Goal: Transaction & Acquisition: Book appointment/travel/reservation

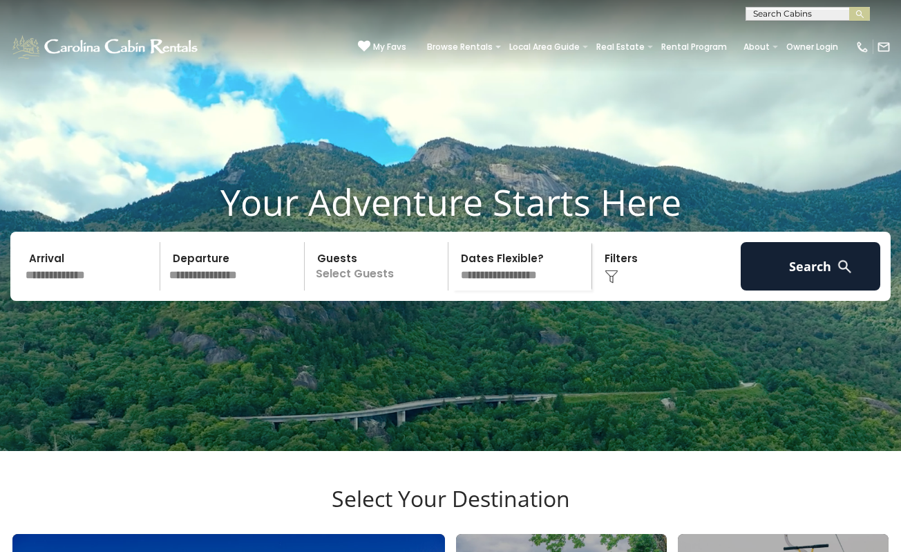
click at [82, 284] on input "text" at bounding box center [91, 266] width 140 height 48
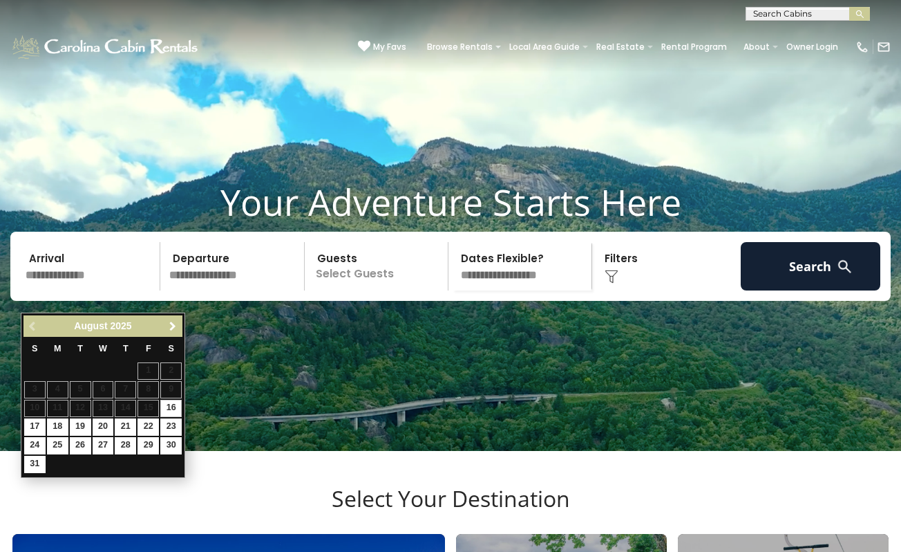
click at [171, 326] on span "Next" at bounding box center [172, 326] width 11 height 11
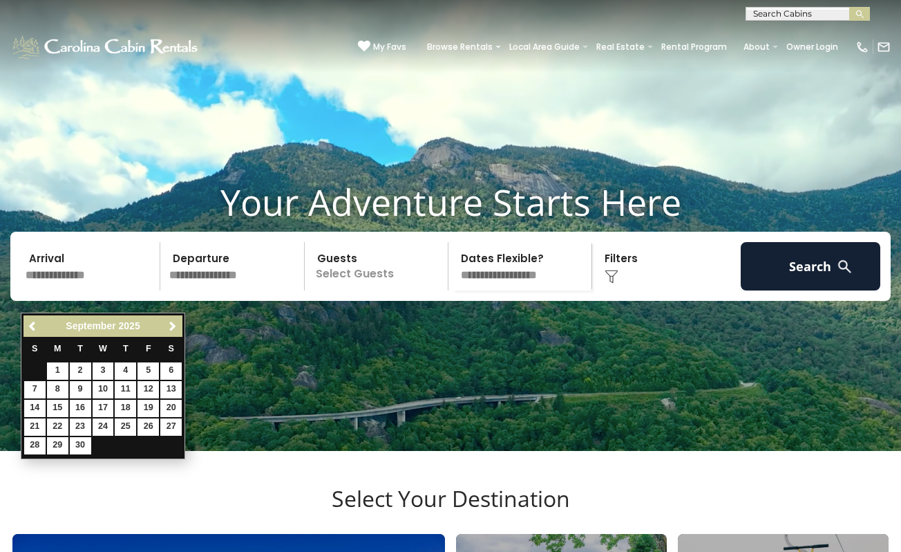
click at [171, 326] on span "Next" at bounding box center [172, 326] width 11 height 11
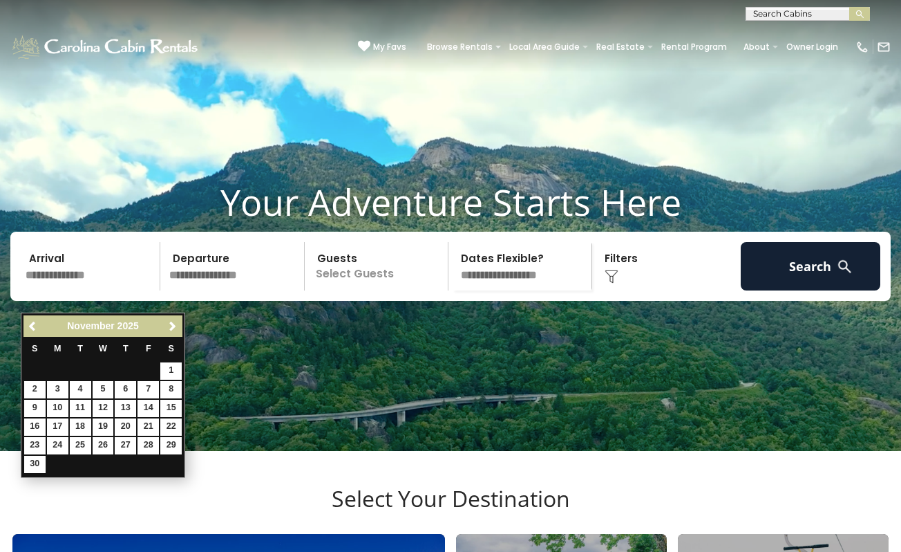
click at [171, 326] on span "Next" at bounding box center [172, 326] width 11 height 11
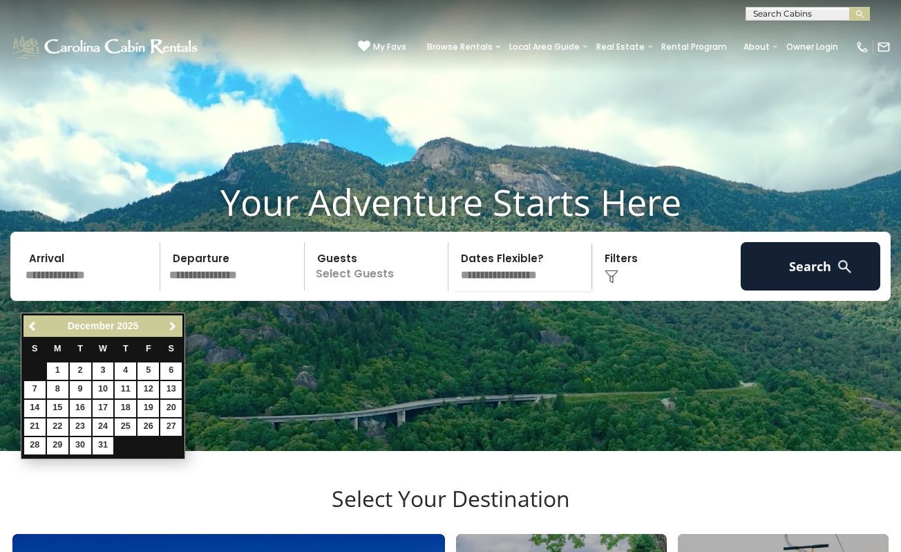
click at [171, 328] on span "Next" at bounding box center [172, 326] width 11 height 11
click at [129, 386] on link "12" at bounding box center [125, 389] width 21 height 17
type input "*******"
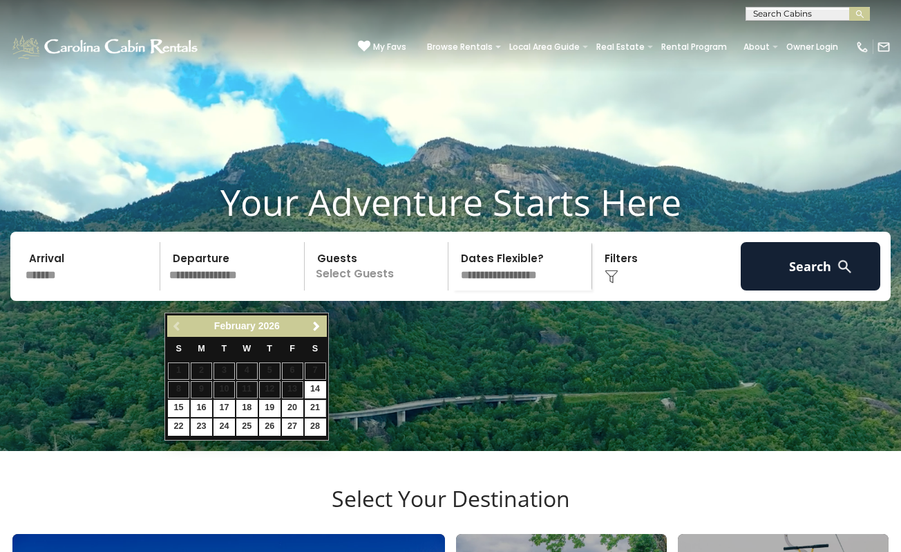
click at [312, 401] on link "21" at bounding box center [315, 408] width 21 height 17
type input "*******"
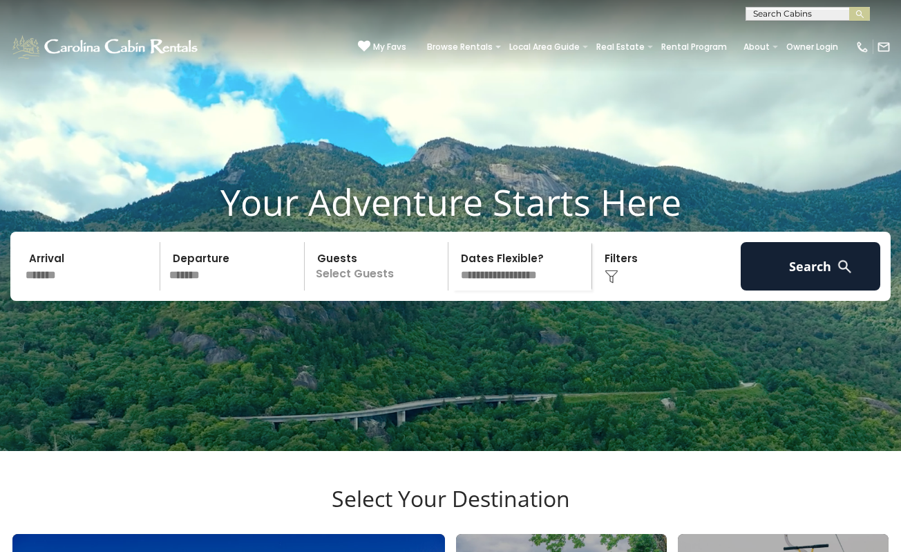
click at [401, 285] on p "Select Guests" at bounding box center [378, 266] width 139 height 48
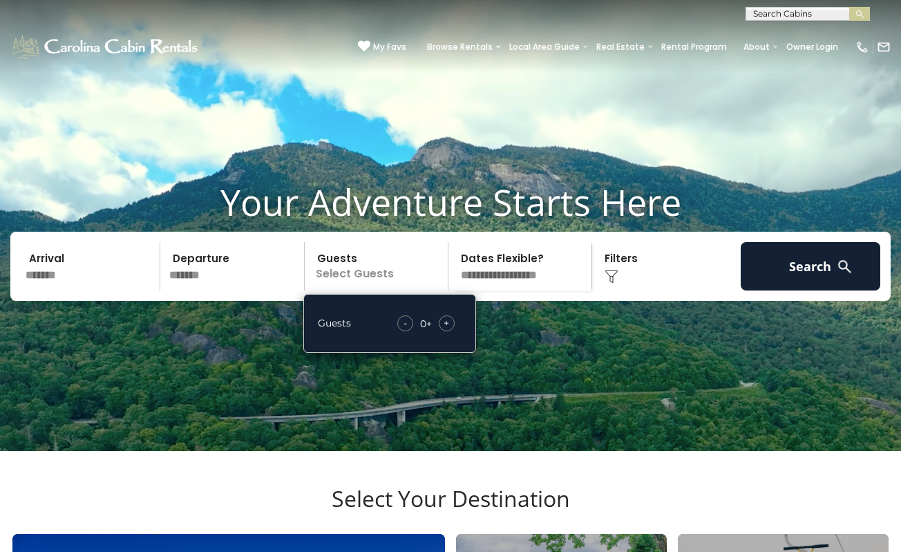
click at [444, 330] on span "+" at bounding box center [447, 323] width 6 height 14
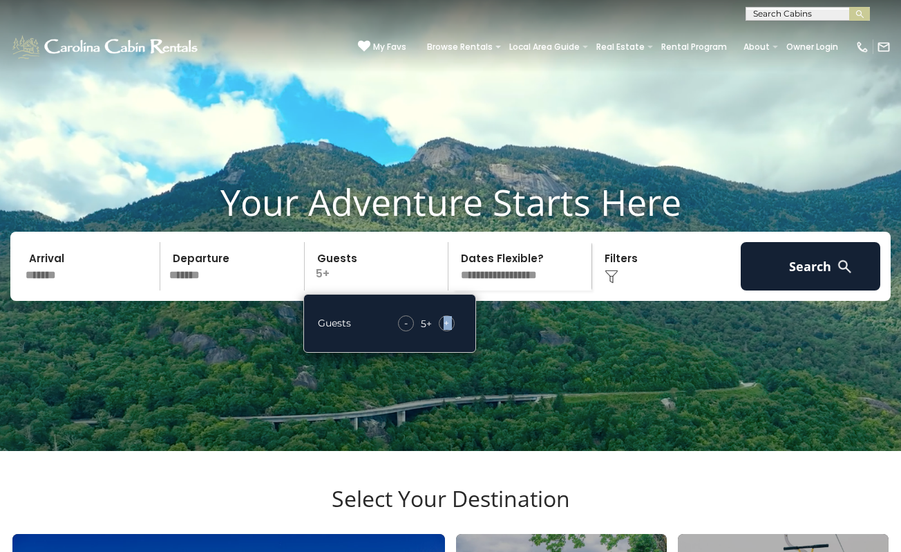
click at [444, 330] on span "+" at bounding box center [447, 323] width 6 height 14
select select "*"
click at [628, 290] on div "Click to Choose" at bounding box center [666, 266] width 140 height 48
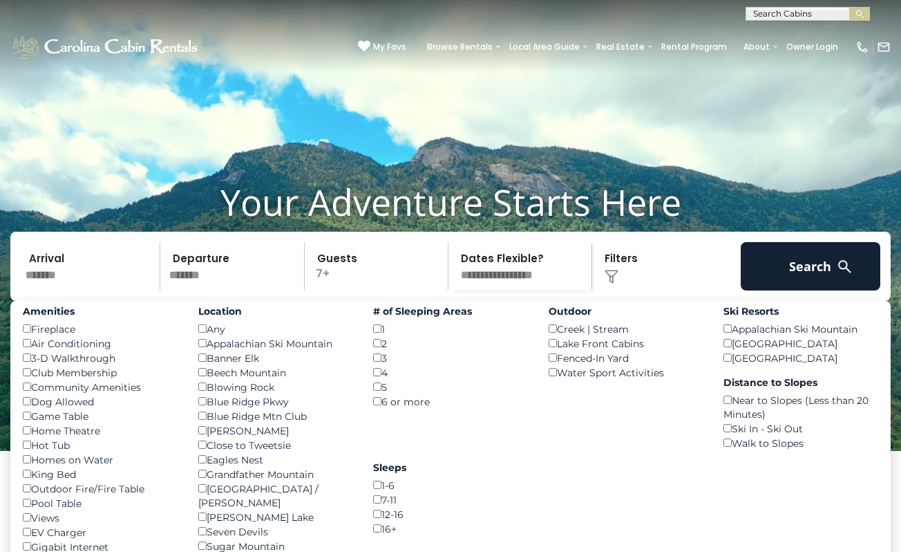
click at [206, 365] on div "Banner Elk ()" at bounding box center [275, 357] width 155 height 15
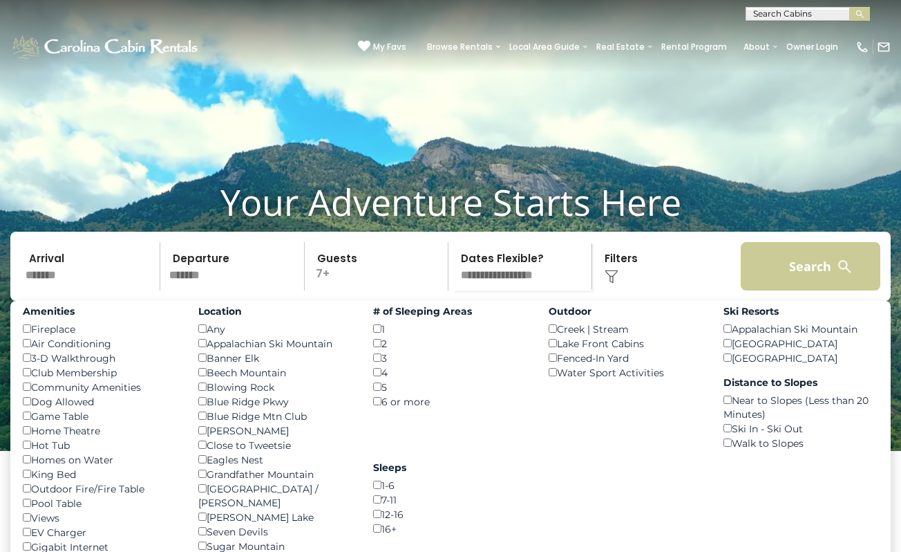
click at [802, 290] on button "Search" at bounding box center [811, 266] width 140 height 48
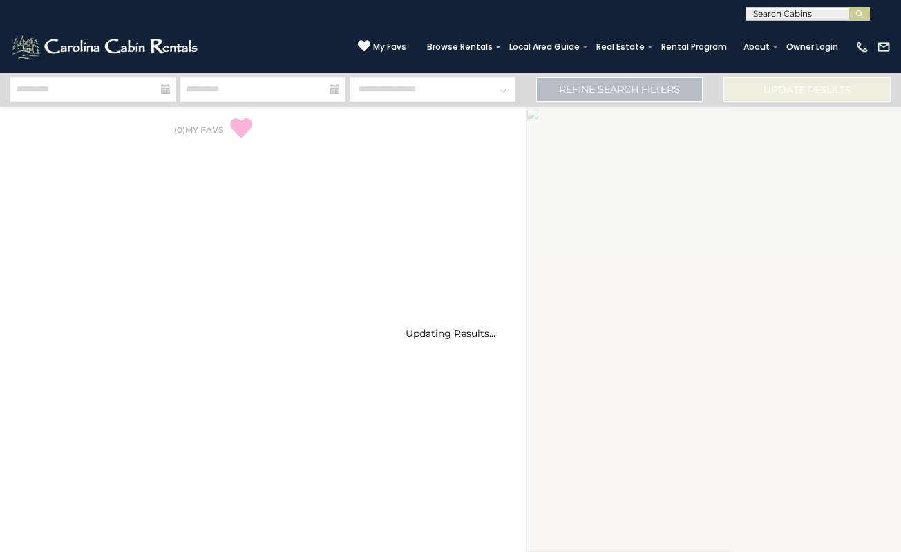
select select "*"
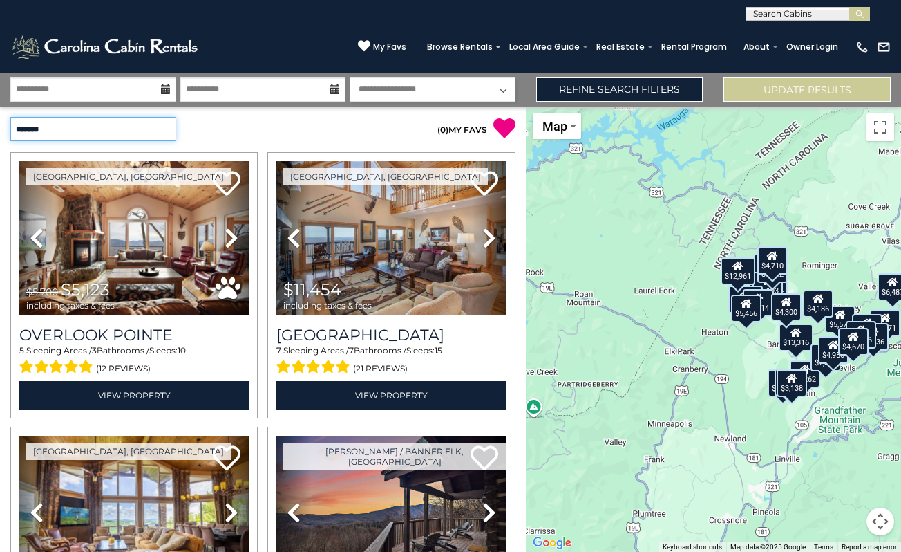
select select "*********"
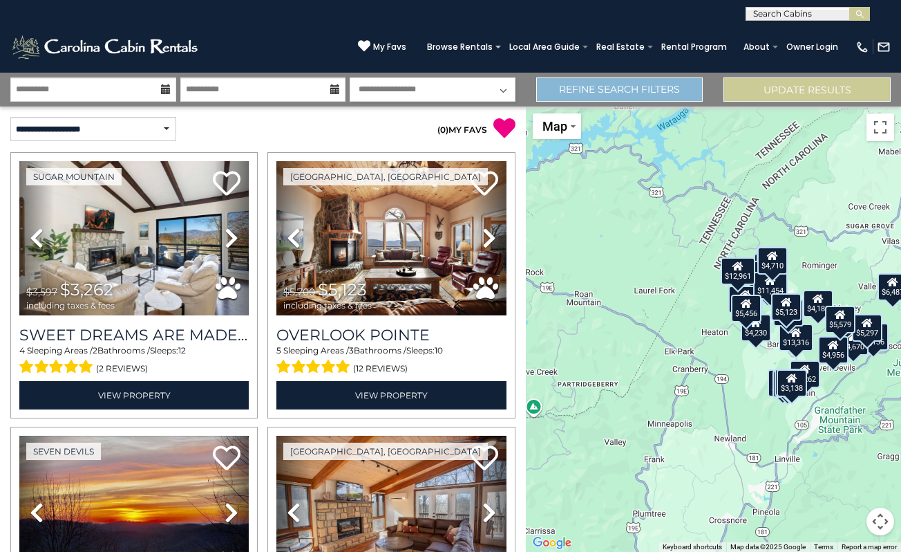
click at [575, 99] on link "Refine Search Filters" at bounding box center [619, 89] width 167 height 24
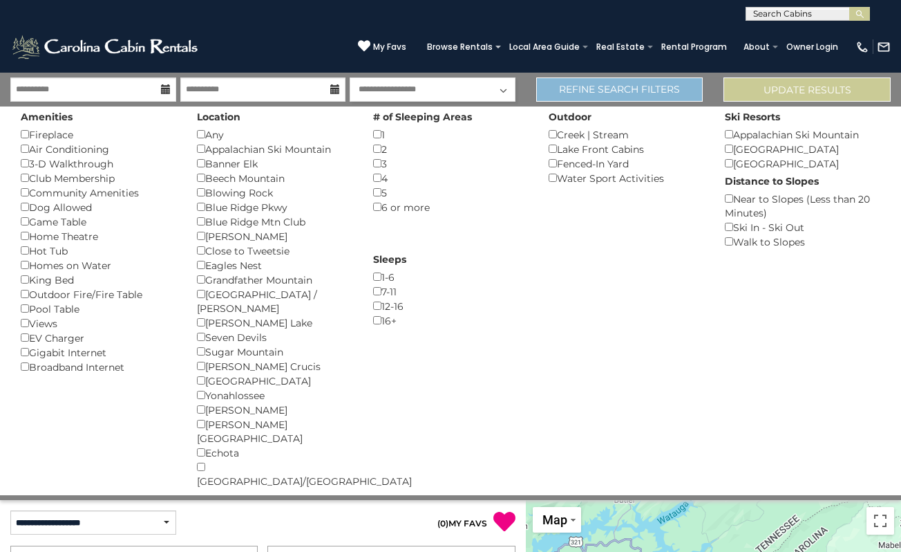
click at [575, 99] on link "Refine Search Filters" at bounding box center [619, 89] width 167 height 24
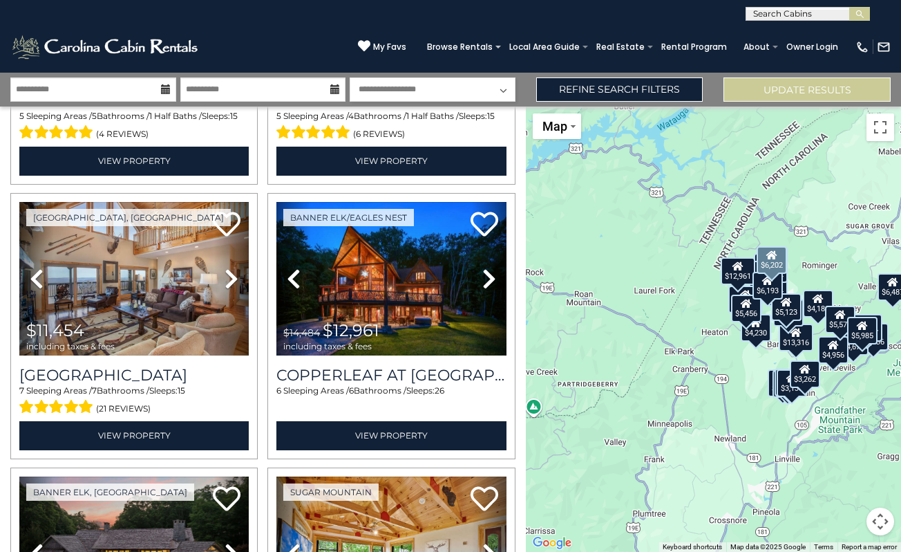
scroll to position [1607, 0]
